Goal: Navigation & Orientation: Find specific page/section

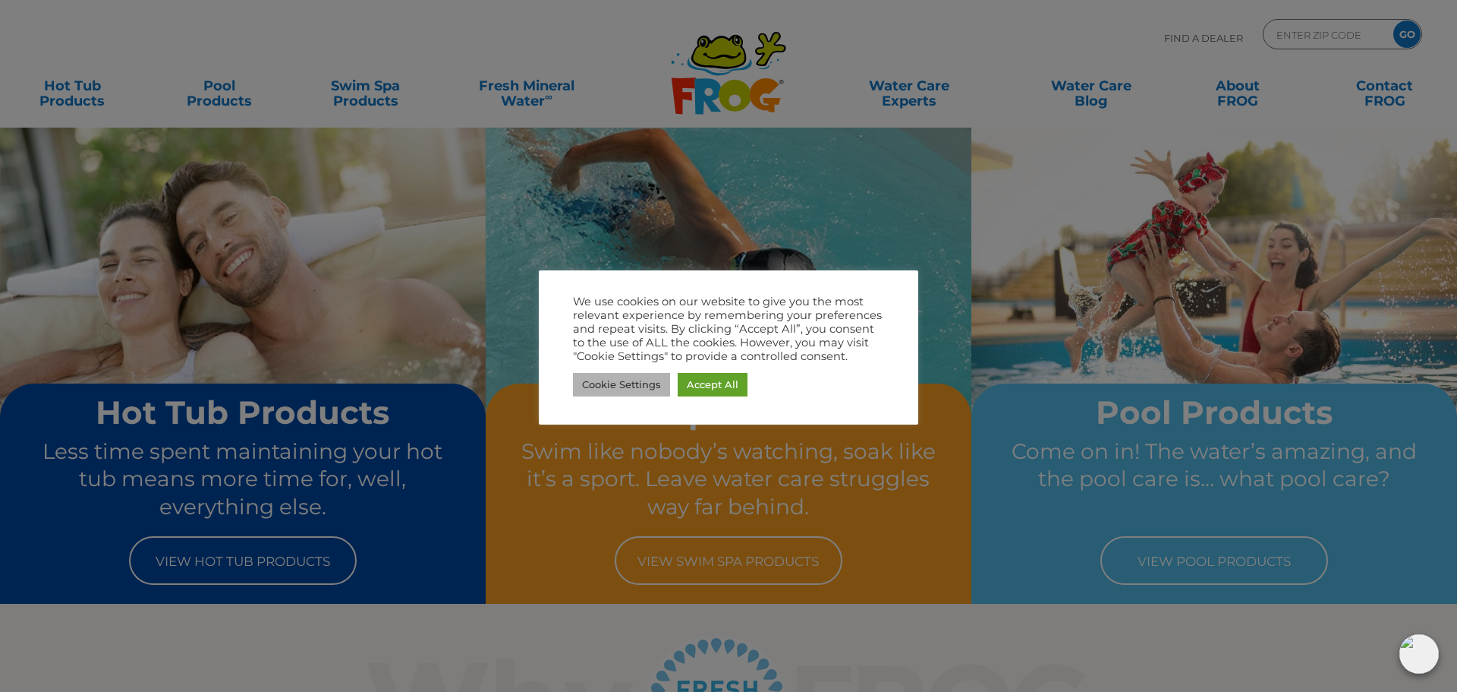
click at [638, 383] on link "Cookie Settings" at bounding box center [621, 385] width 97 height 24
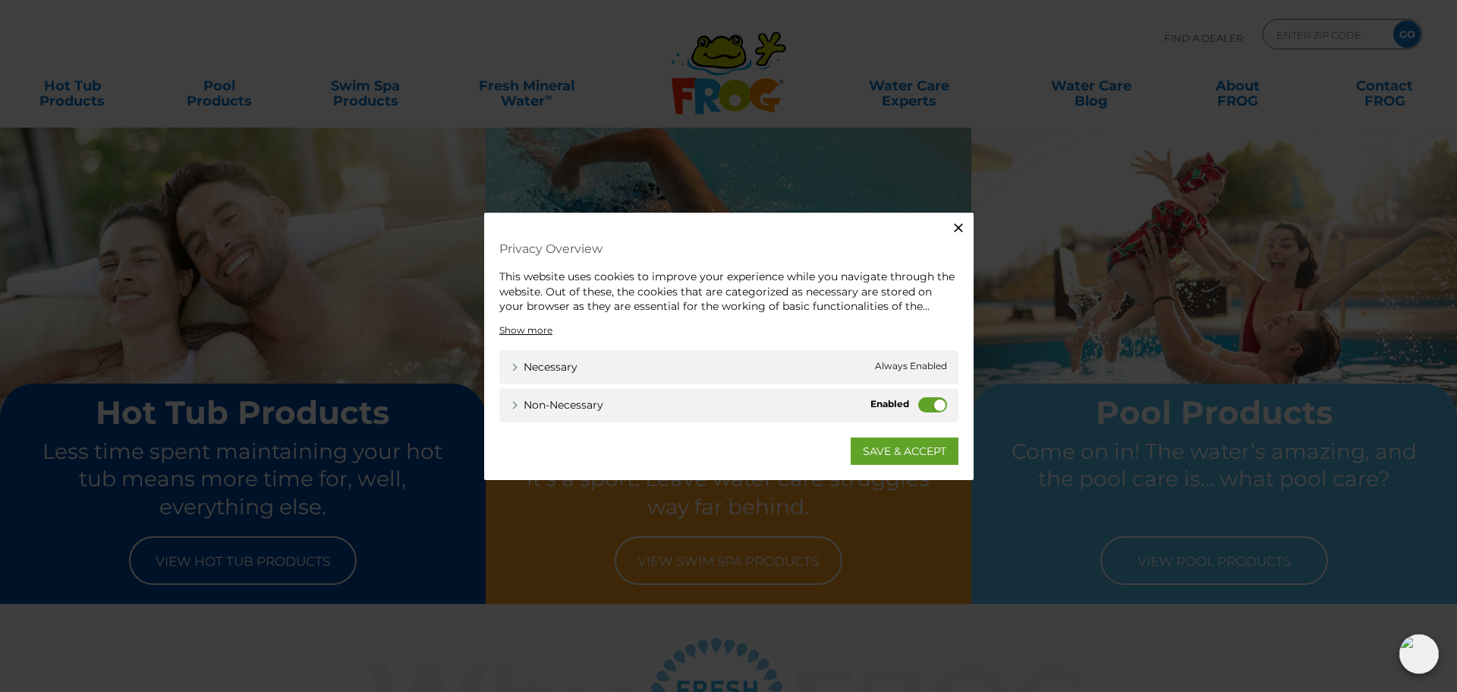
click at [933, 402] on label "Non-necessary" at bounding box center [933, 403] width 29 height 15
click at [0, 0] on input "Non-necessary" at bounding box center [0, 0] width 0 height 0
click at [894, 449] on link "SAVE & ACCEPT" at bounding box center [905, 449] width 108 height 27
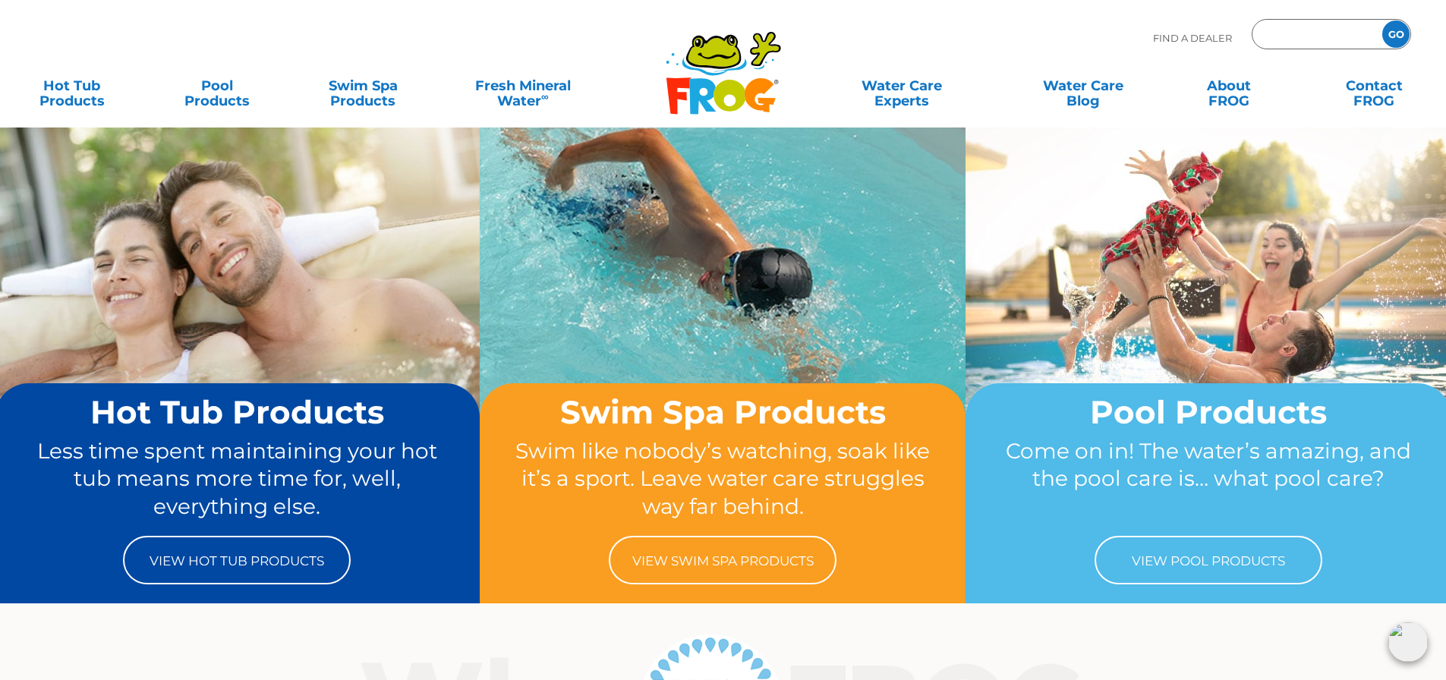
click at [1283, 30] on input "Zip Code Form" at bounding box center [1315, 35] width 102 height 22
type input "01749"
click at [1396, 32] on input "GO" at bounding box center [1395, 33] width 27 height 27
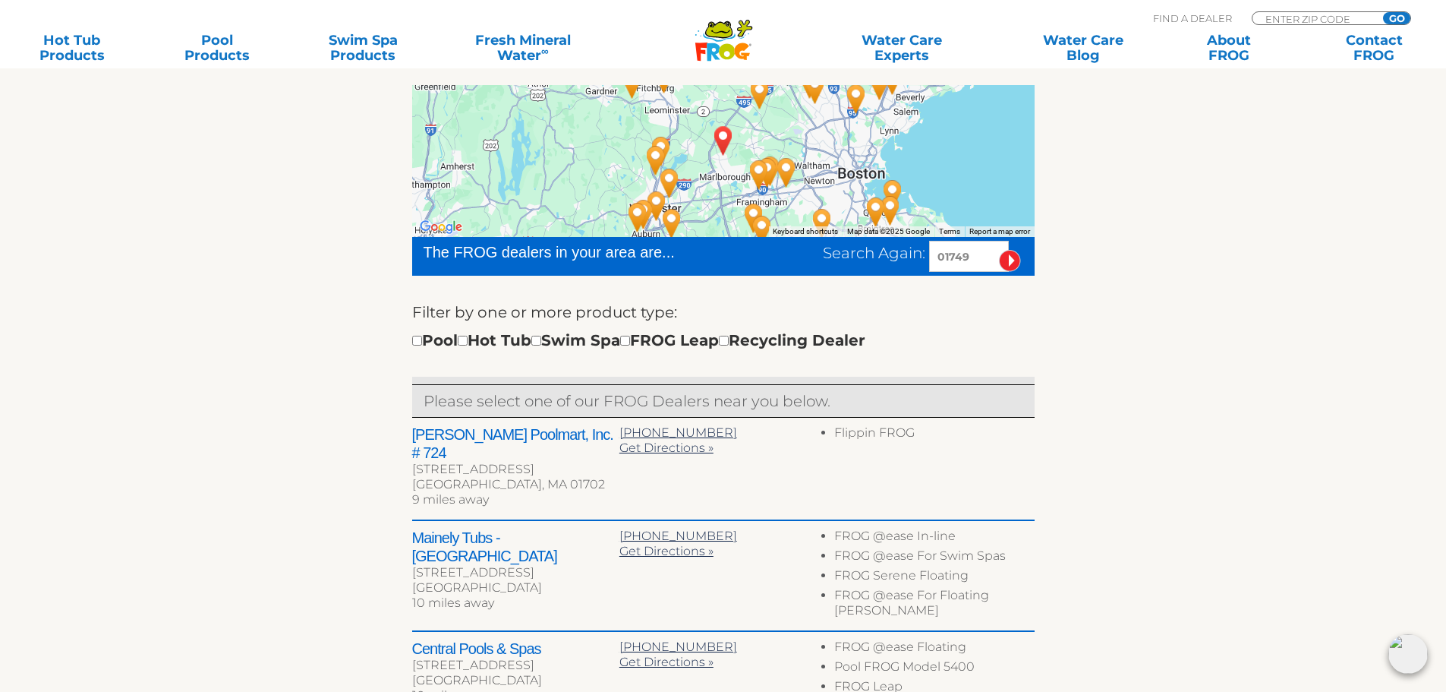
scroll to position [304, 0]
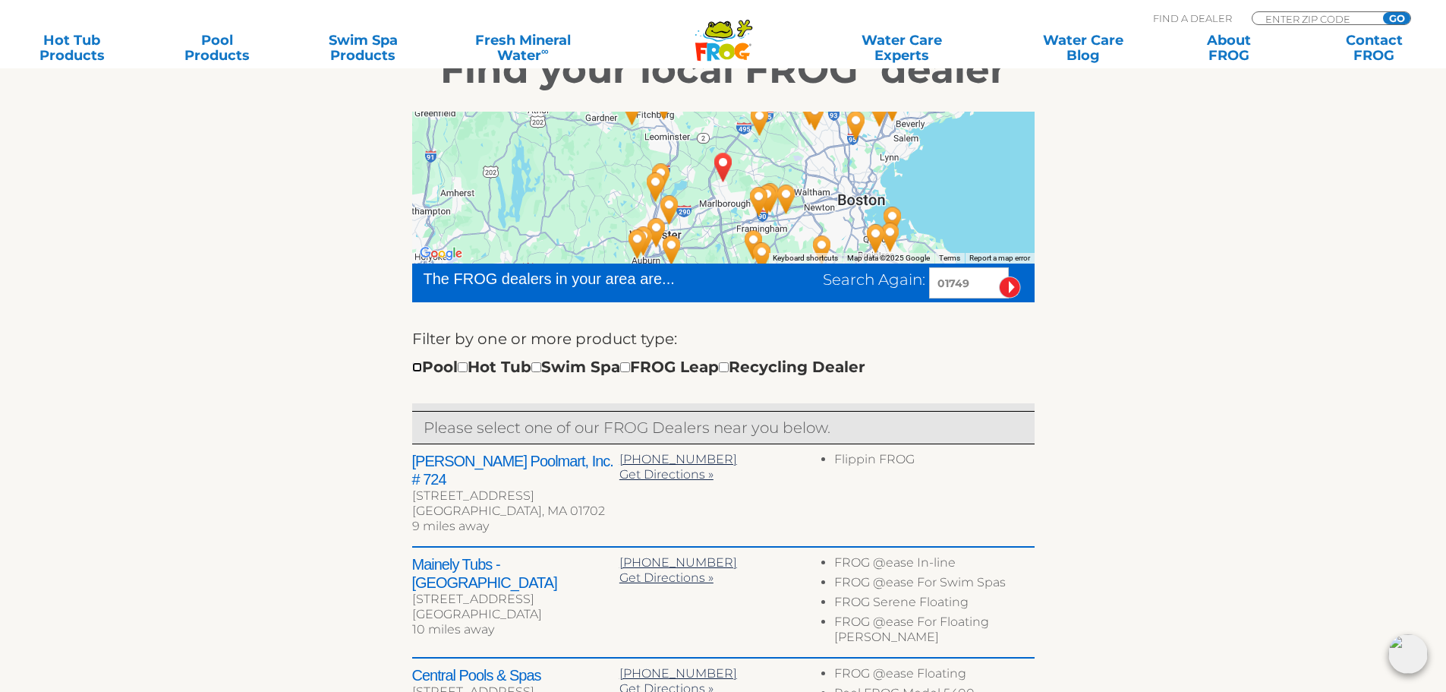
click at [418, 366] on input "checkbox" at bounding box center [417, 367] width 10 height 10
checkbox input "true"
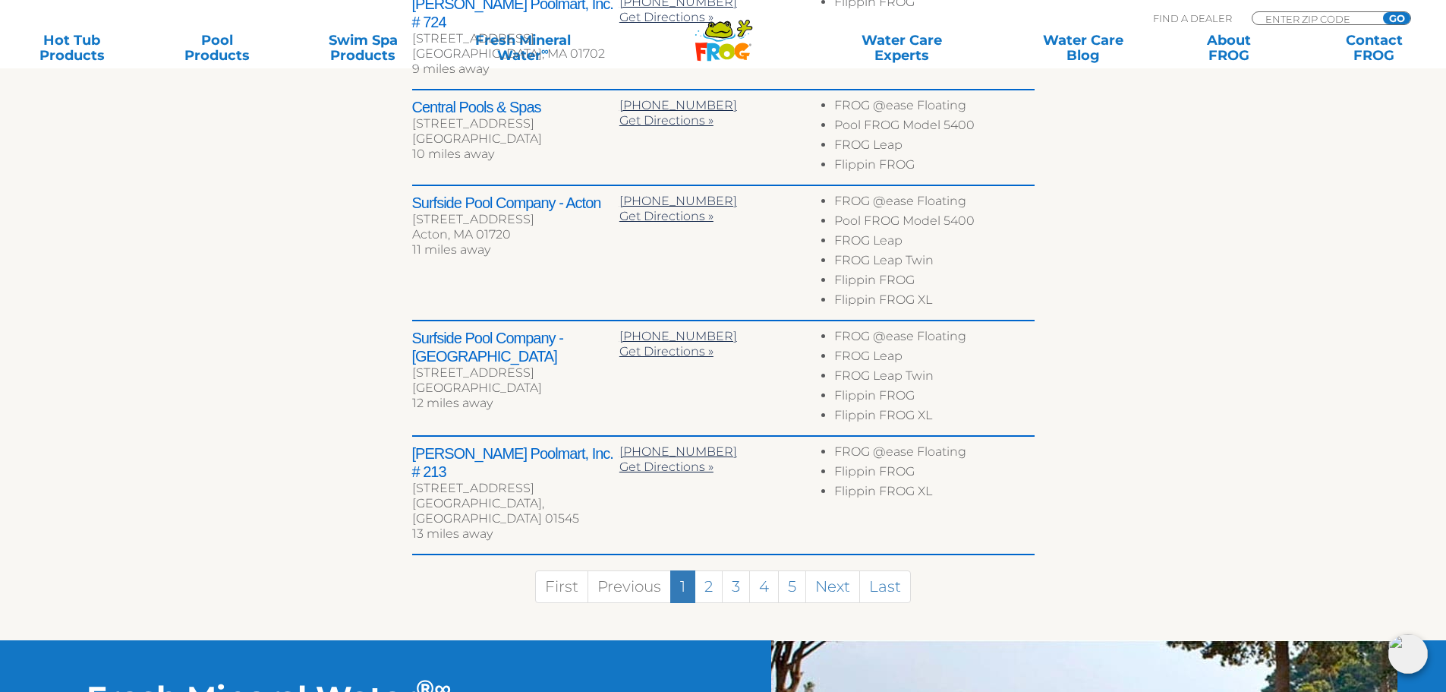
scroll to position [795, 0]
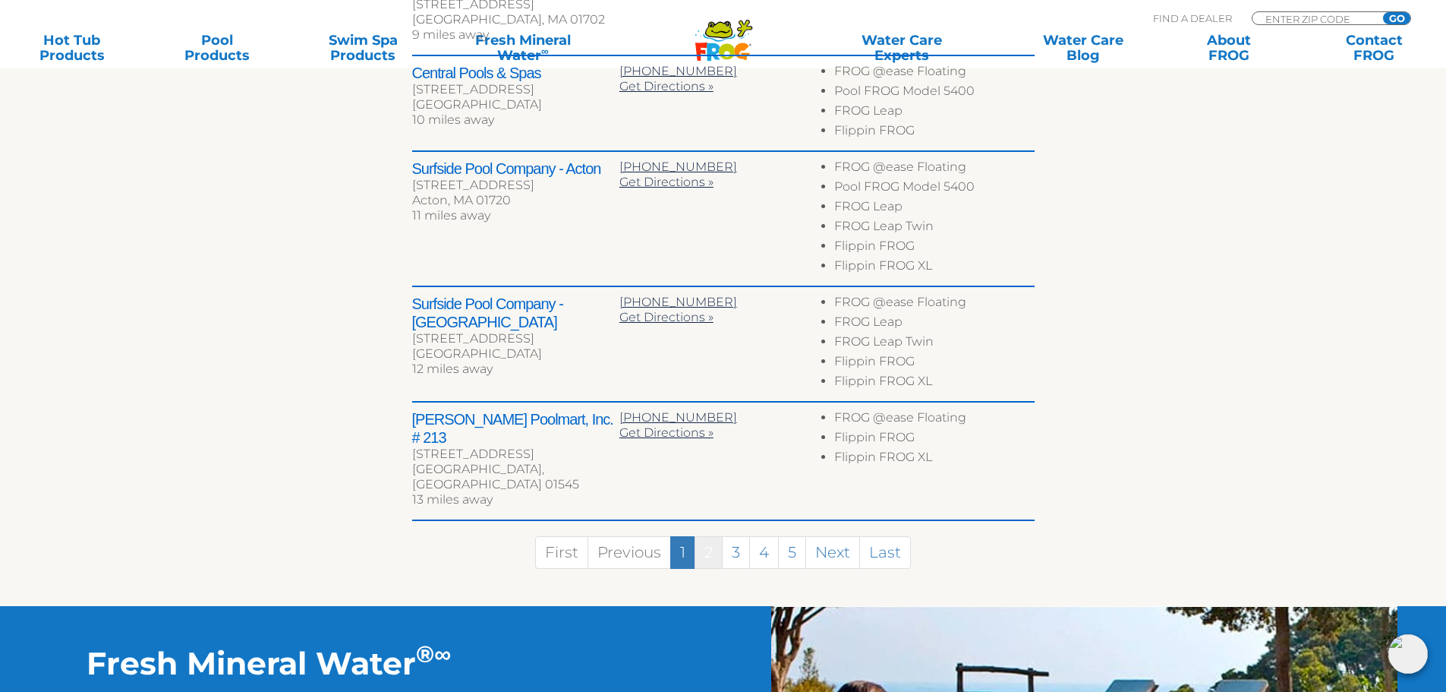
click at [709, 536] on link "2" at bounding box center [709, 552] width 28 height 33
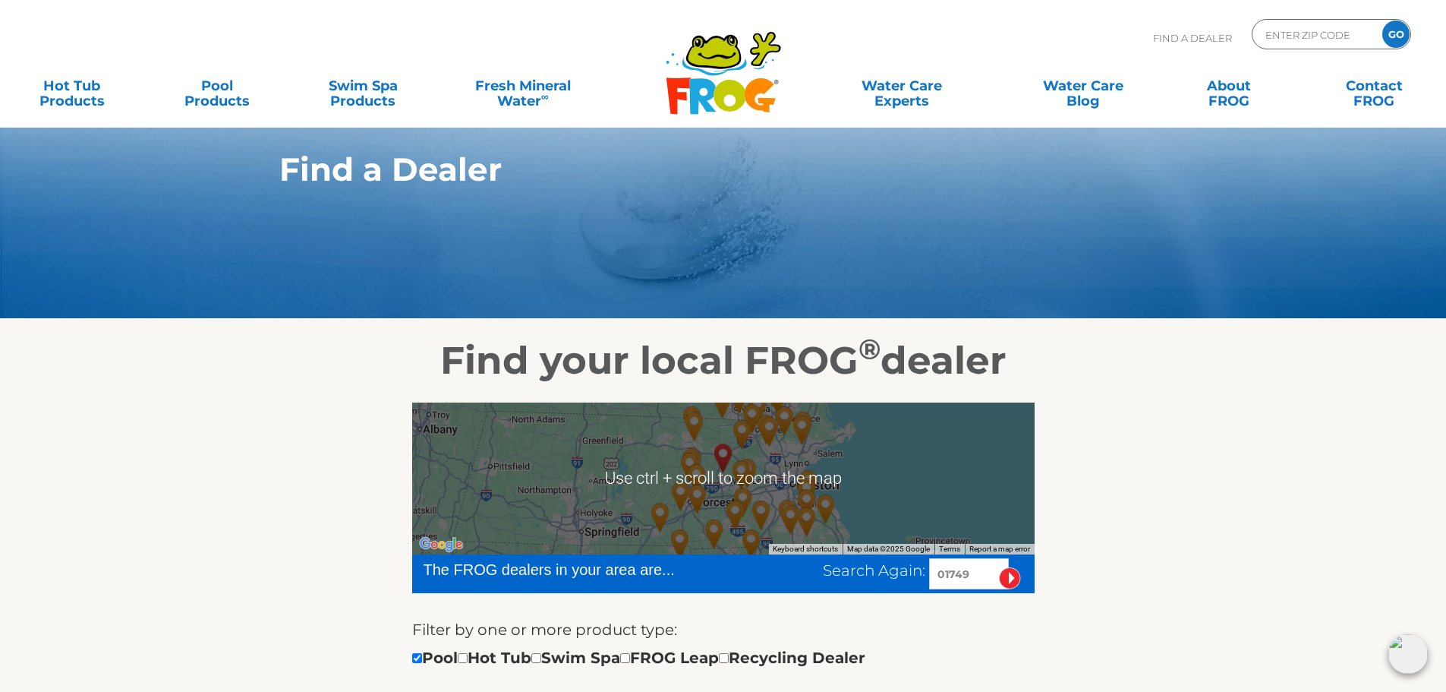
scroll to position [0, 0]
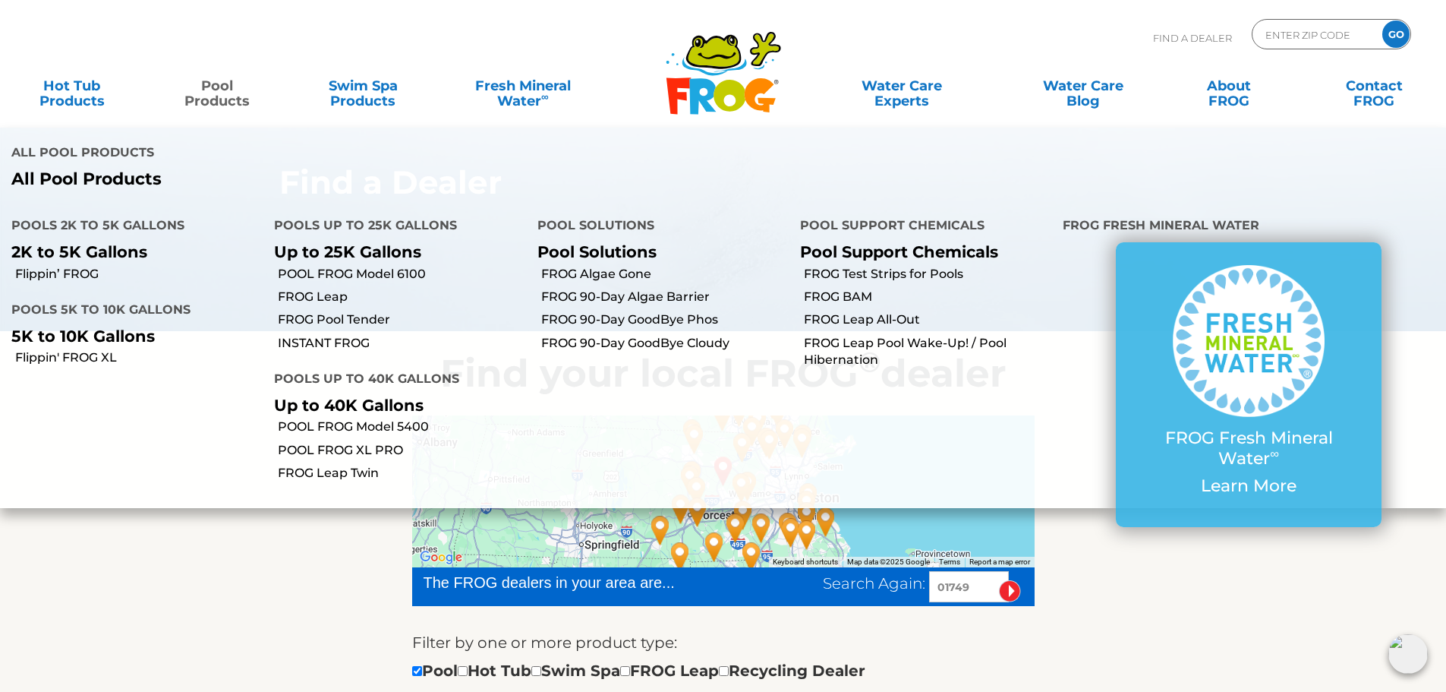
click at [213, 96] on link "Pool Products" at bounding box center [217, 86] width 113 height 30
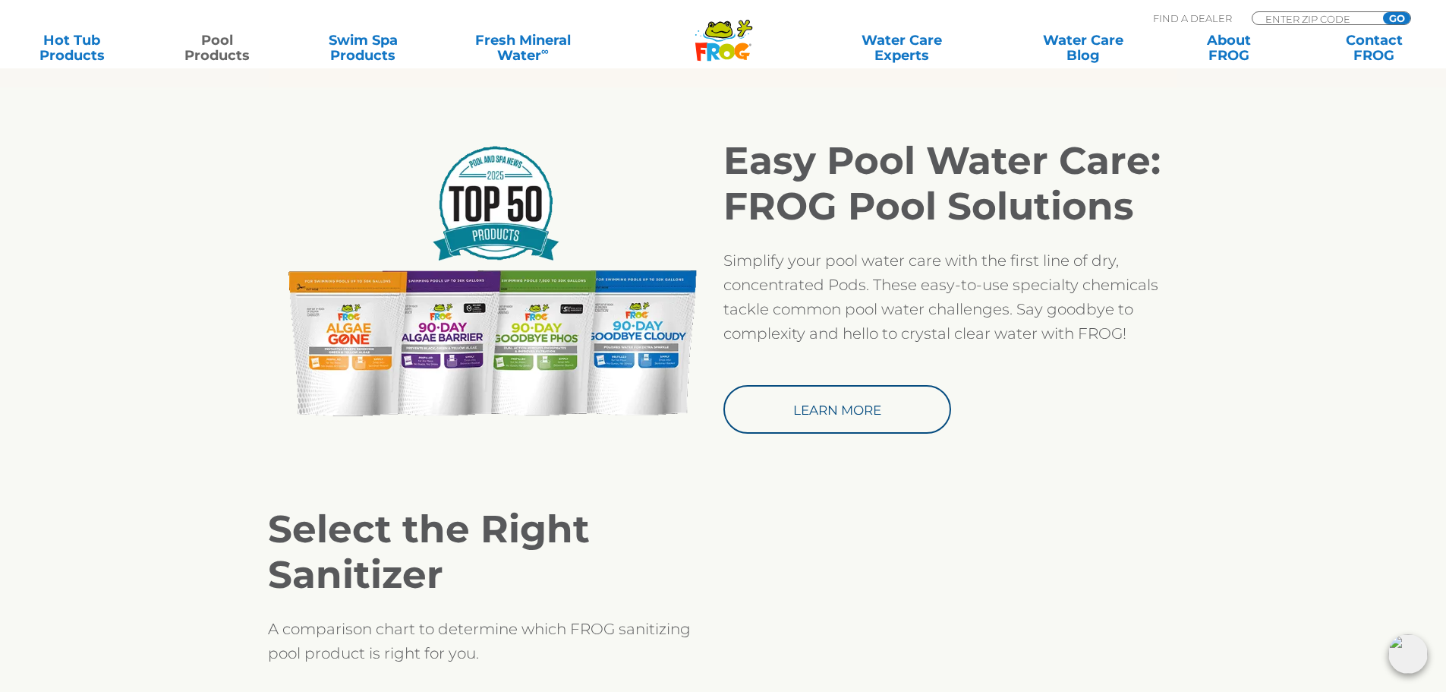
scroll to position [1215, 0]
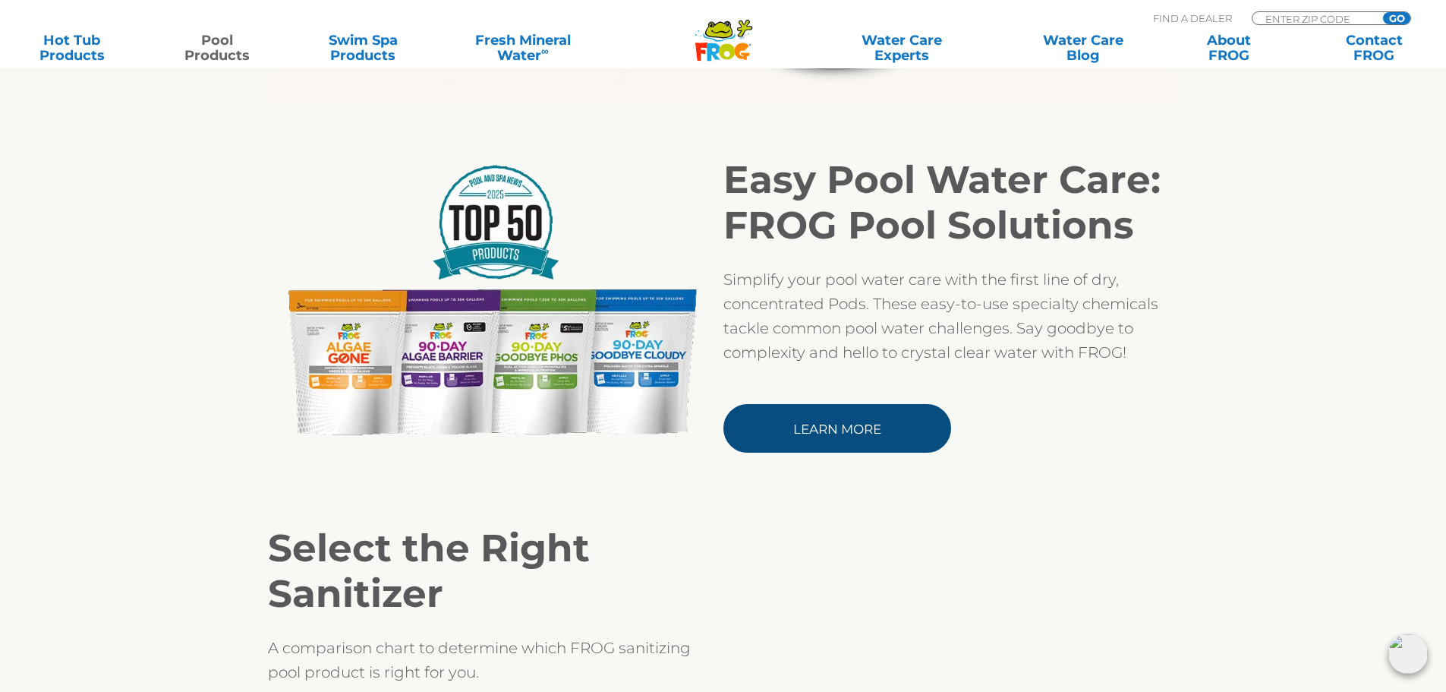
click at [859, 424] on link "Learn More" at bounding box center [837, 428] width 228 height 49
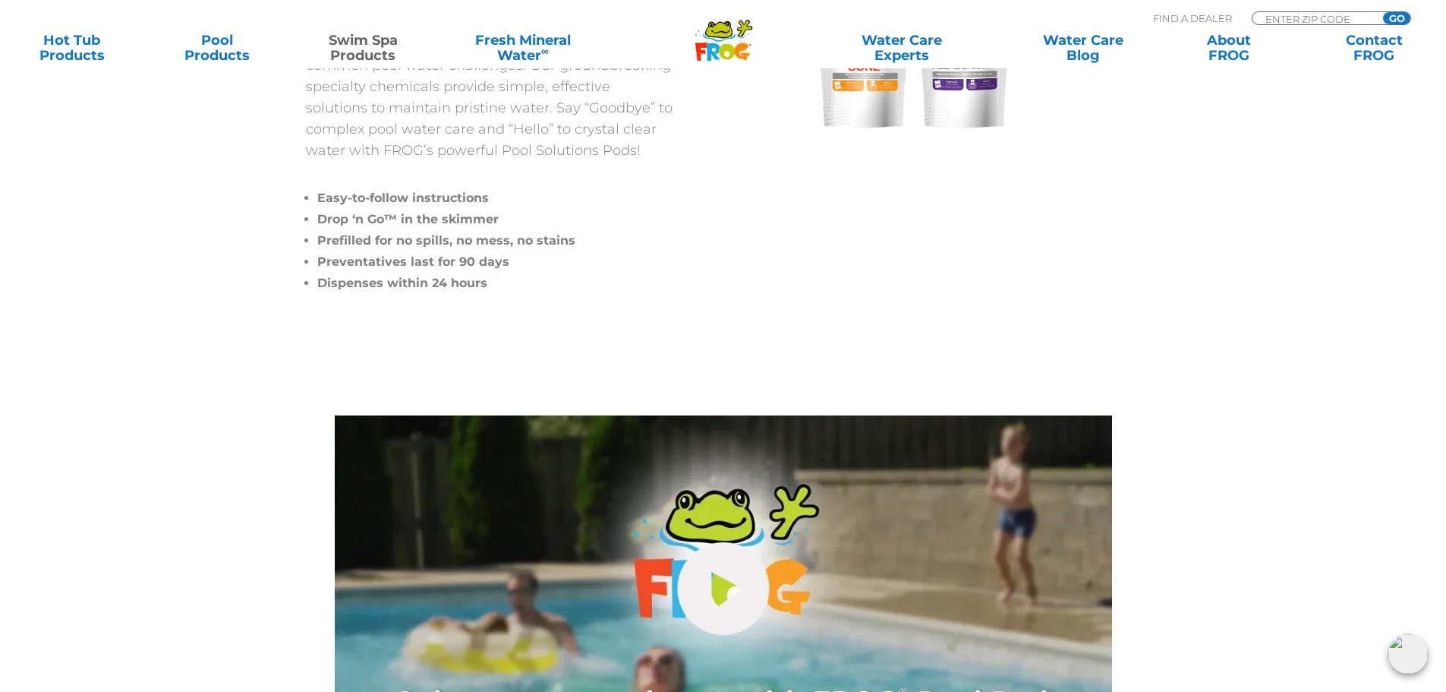
scroll to position [304, 0]
